Goal: Transaction & Acquisition: Purchase product/service

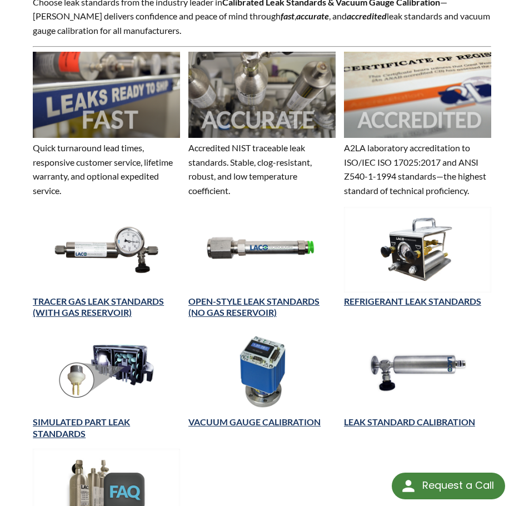
scroll to position [333, 0]
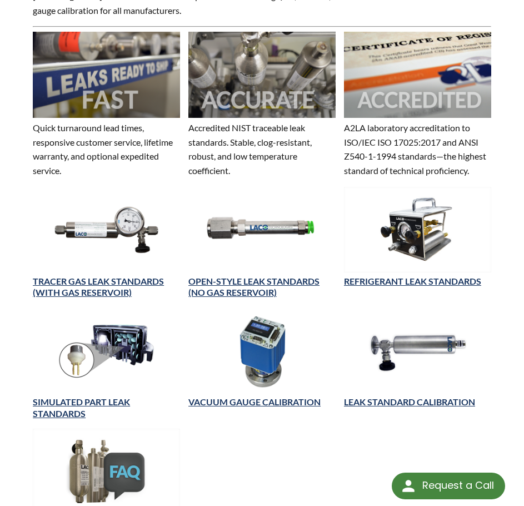
click at [426, 350] on img at bounding box center [417, 350] width 147 height 86
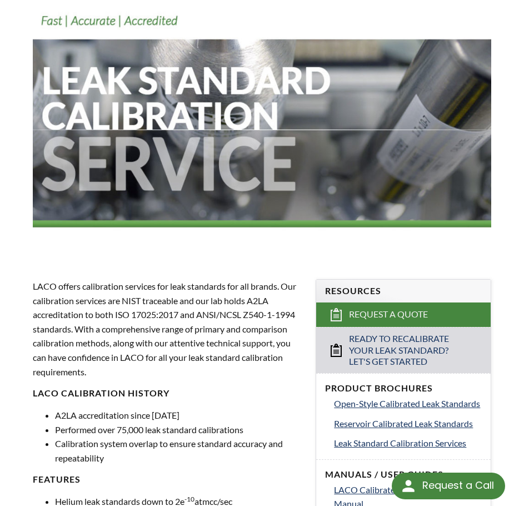
scroll to position [69, 0]
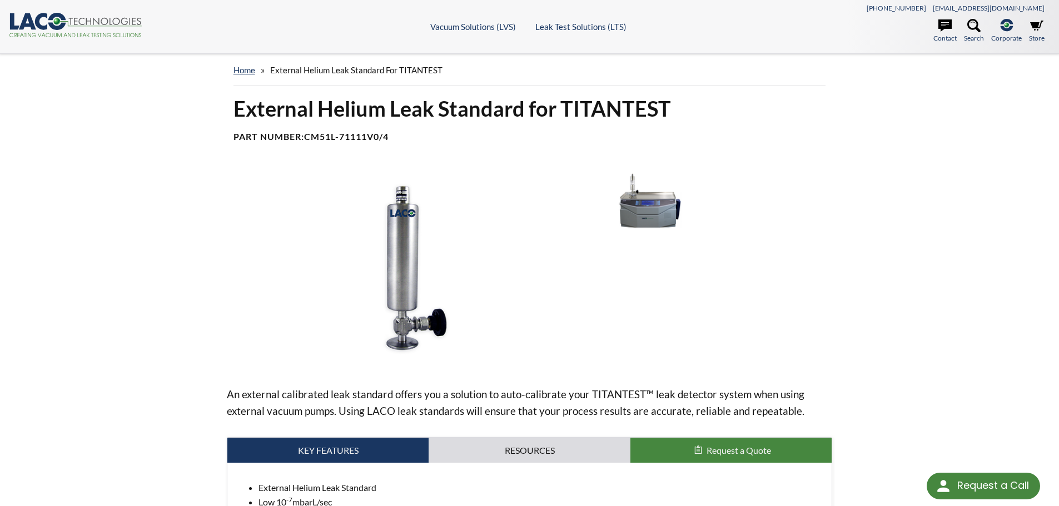
click at [503, 304] on img at bounding box center [404, 268] width 355 height 199
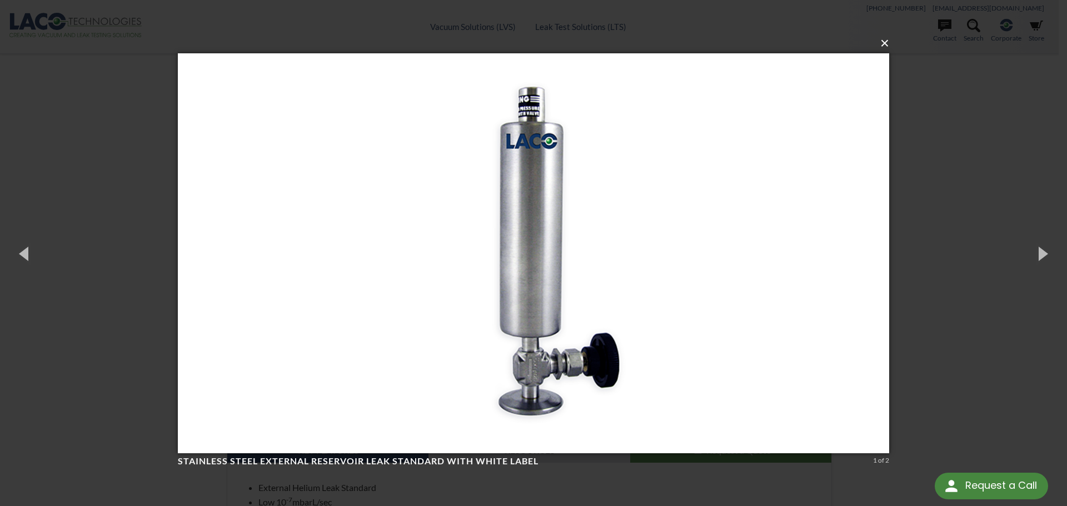
click at [888, 47] on button "×" at bounding box center [536, 43] width 711 height 24
